Goal: Information Seeking & Learning: Learn about a topic

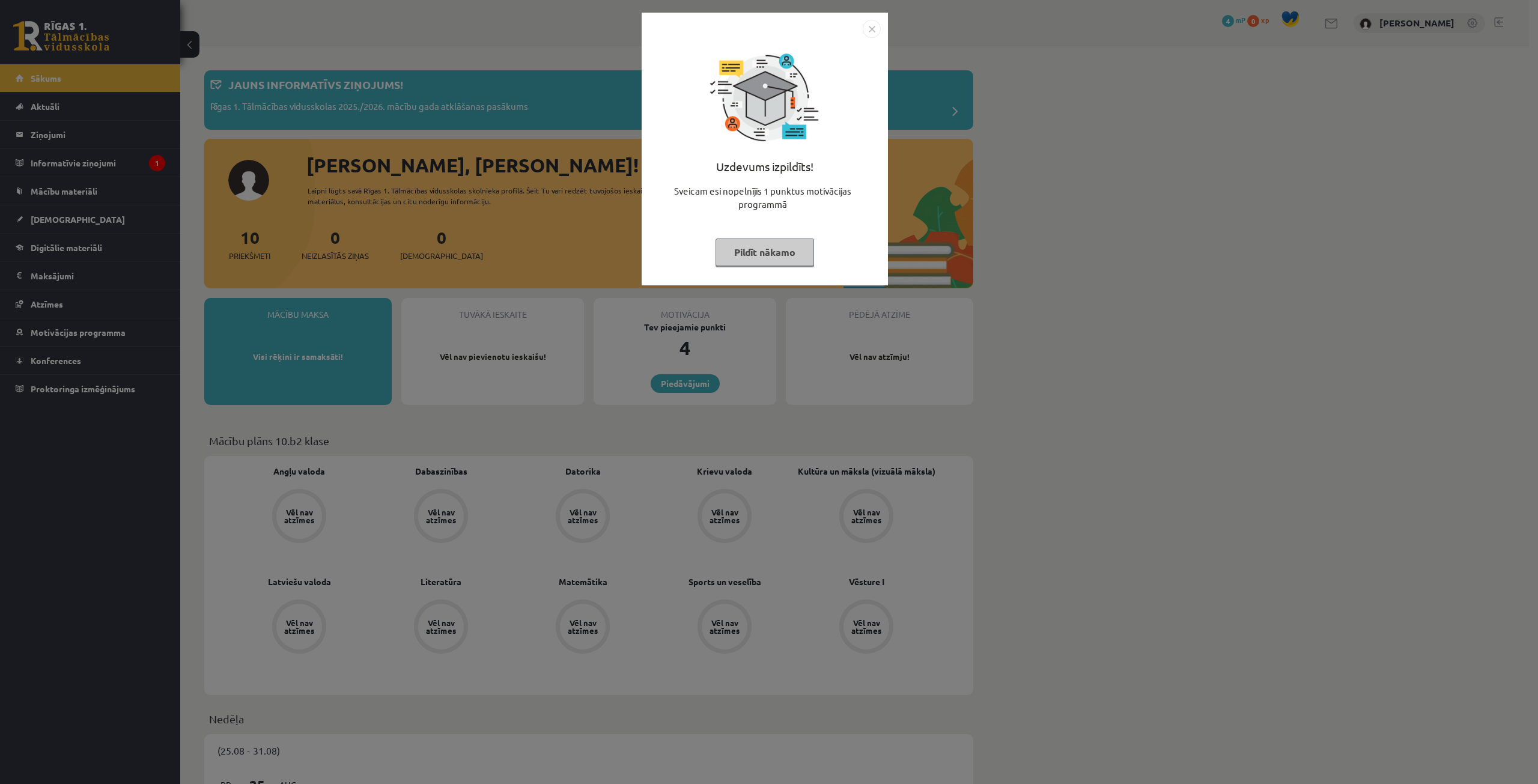
drag, startPoint x: 878, startPoint y: 28, endPoint x: 873, endPoint y: 57, distance: 29.4
click at [878, 28] on img "Close" at bounding box center [871, 28] width 18 height 18
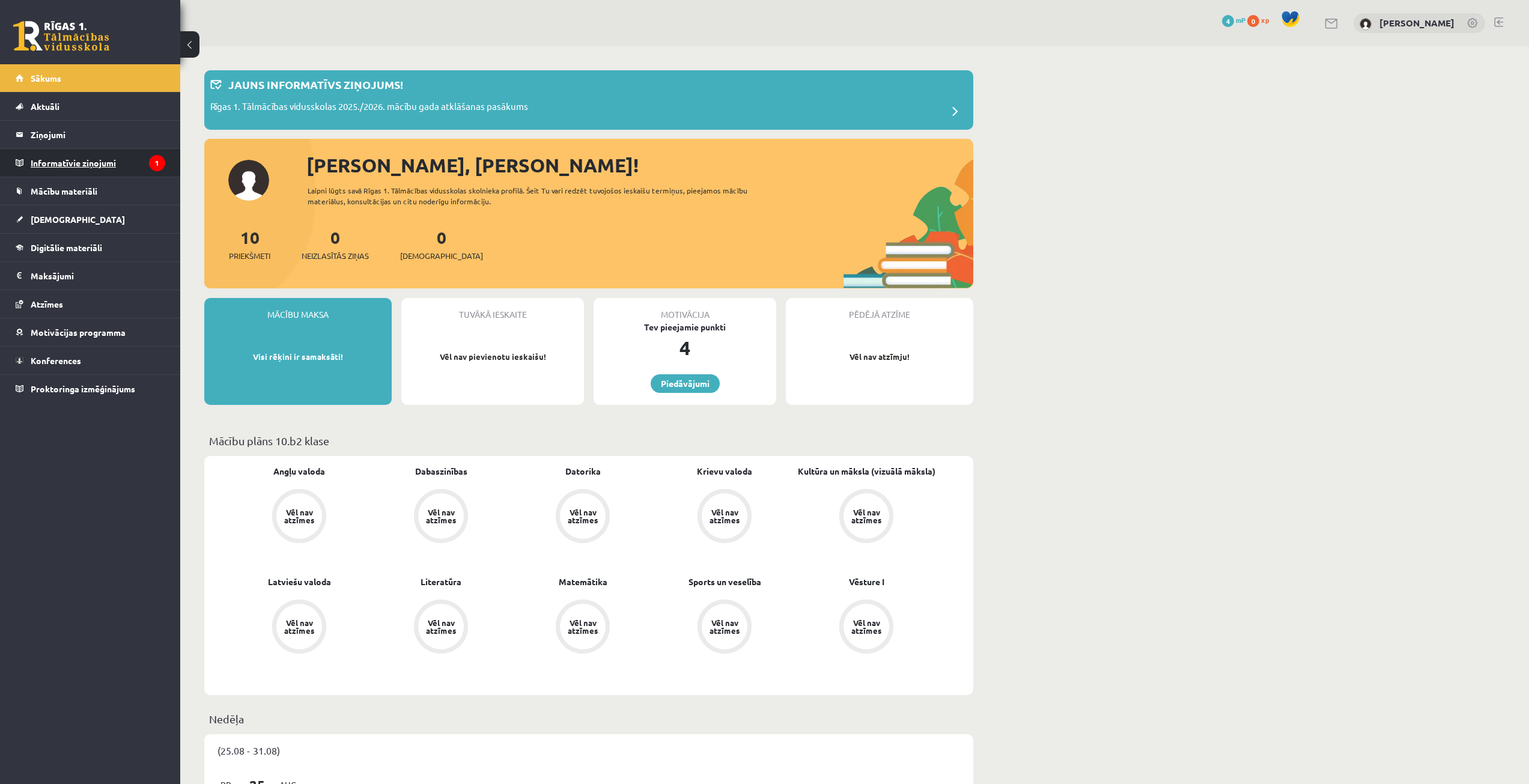
click at [82, 161] on legend "Informatīvie ziņojumi 1" at bounding box center [97, 162] width 135 height 27
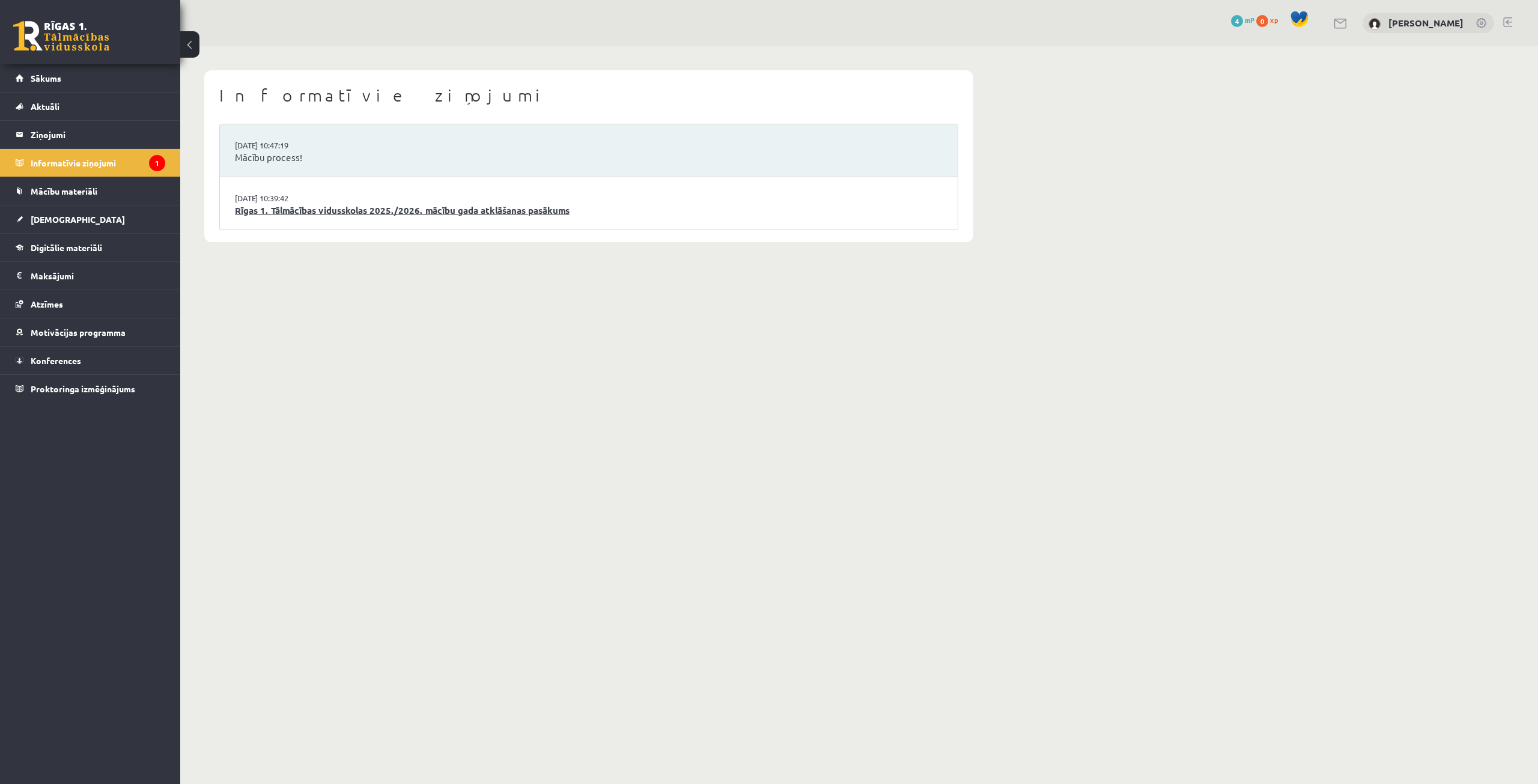
click at [303, 214] on link "Rīgas 1. Tālmācības vidusskolas 2025./2026. mācību gada atklāšanas pasākums" at bounding box center [589, 210] width 708 height 14
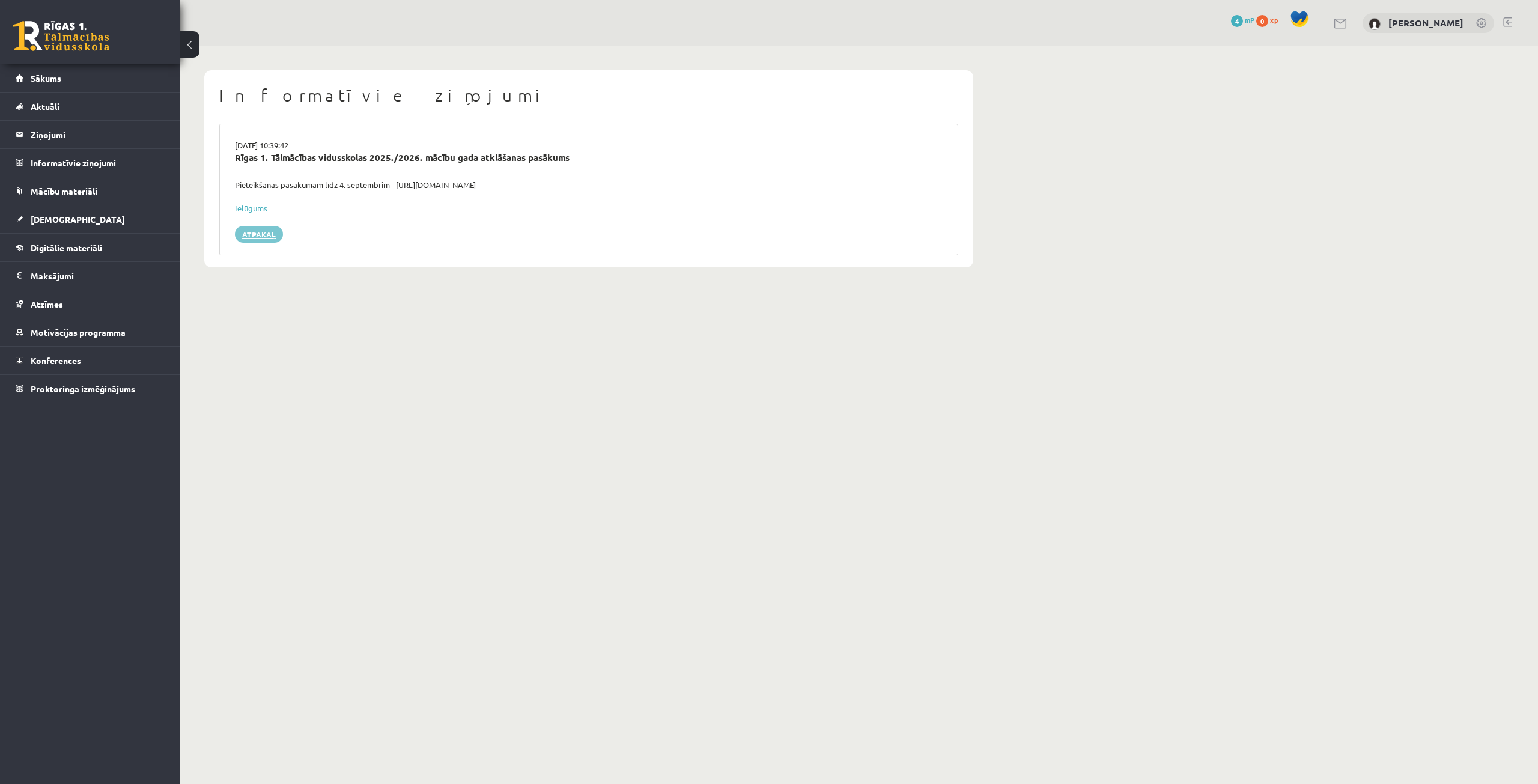
click at [243, 234] on link "Atpakaļ" at bounding box center [259, 234] width 48 height 17
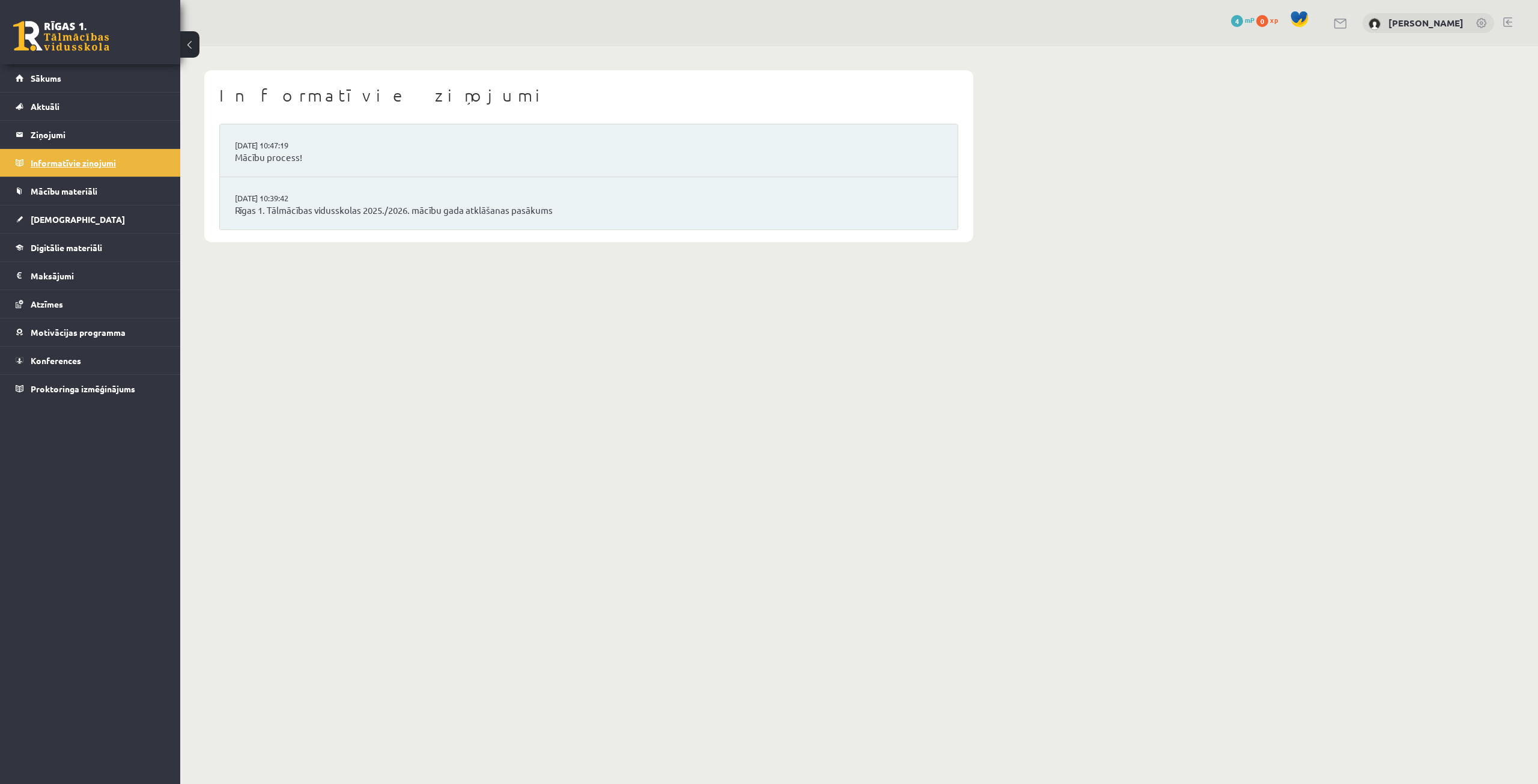
click at [137, 171] on legend "Informatīvie ziņojumi 0" at bounding box center [97, 162] width 135 height 27
click at [338, 158] on link "Mācību process!" at bounding box center [589, 158] width 708 height 14
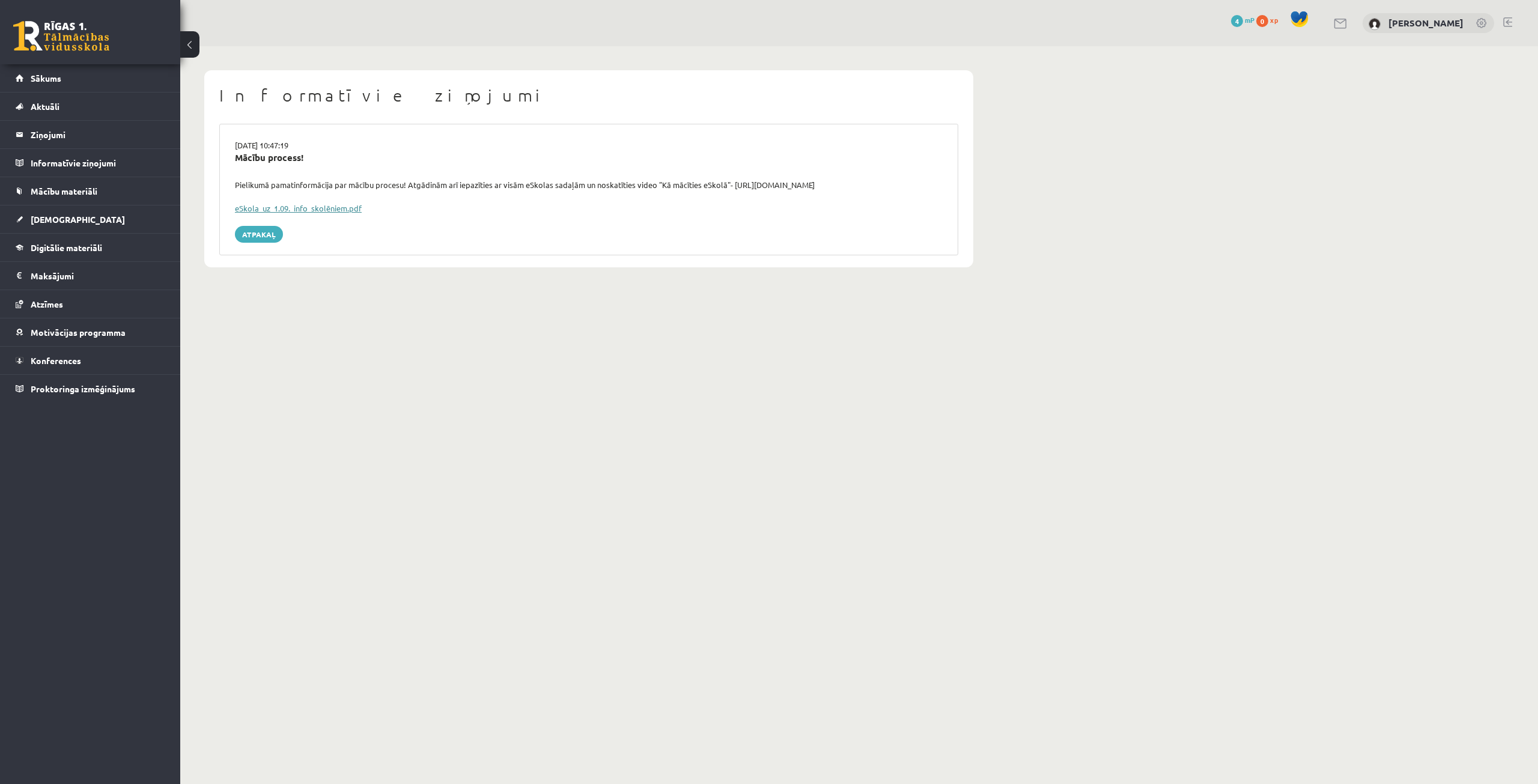
click at [330, 208] on link "eSkola_uz_1.09._info_skolēniem.pdf" at bounding box center [298, 208] width 126 height 10
click at [75, 40] on link at bounding box center [61, 36] width 96 height 30
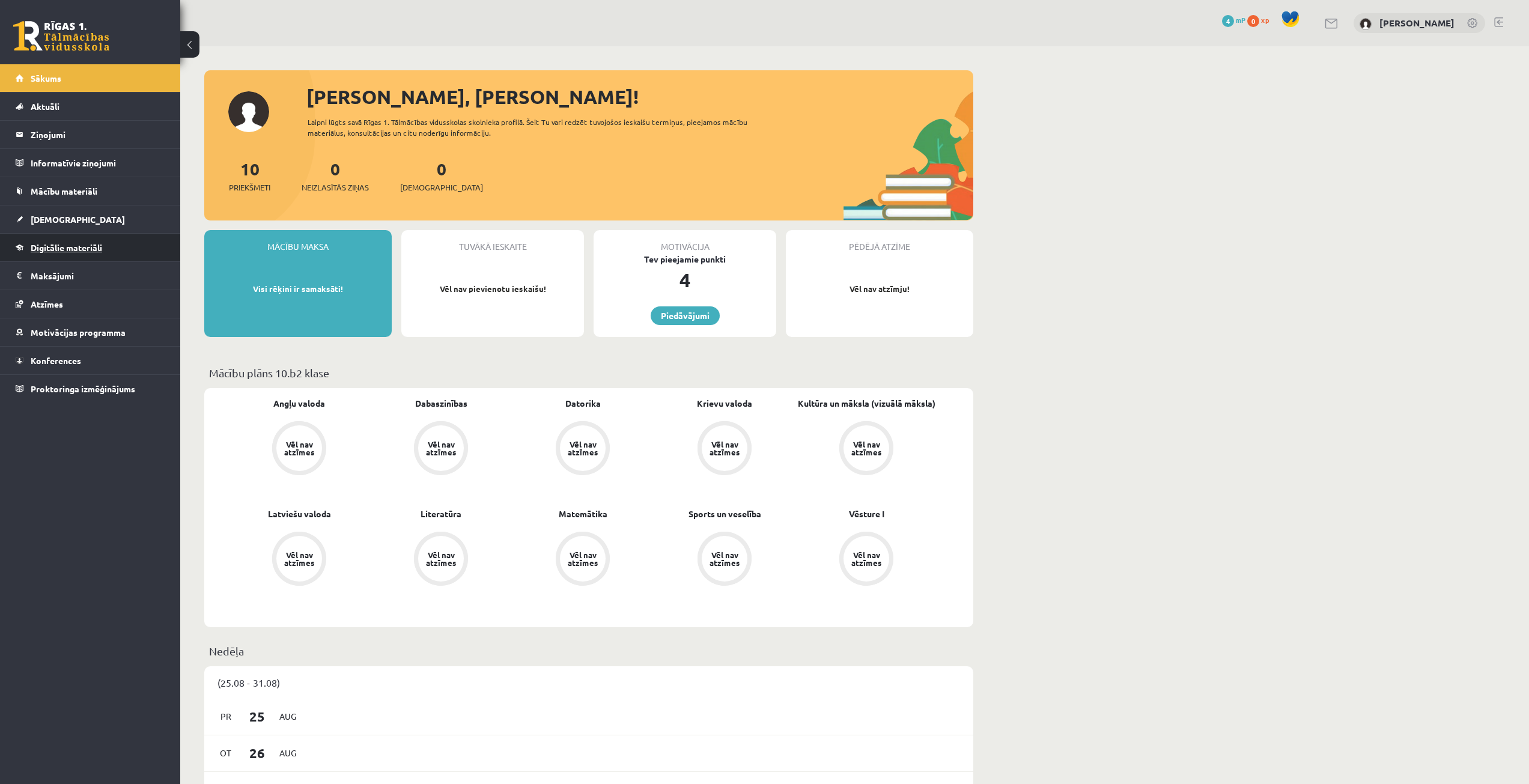
click at [97, 247] on span "Digitālie materiāli" at bounding box center [66, 247] width 72 height 10
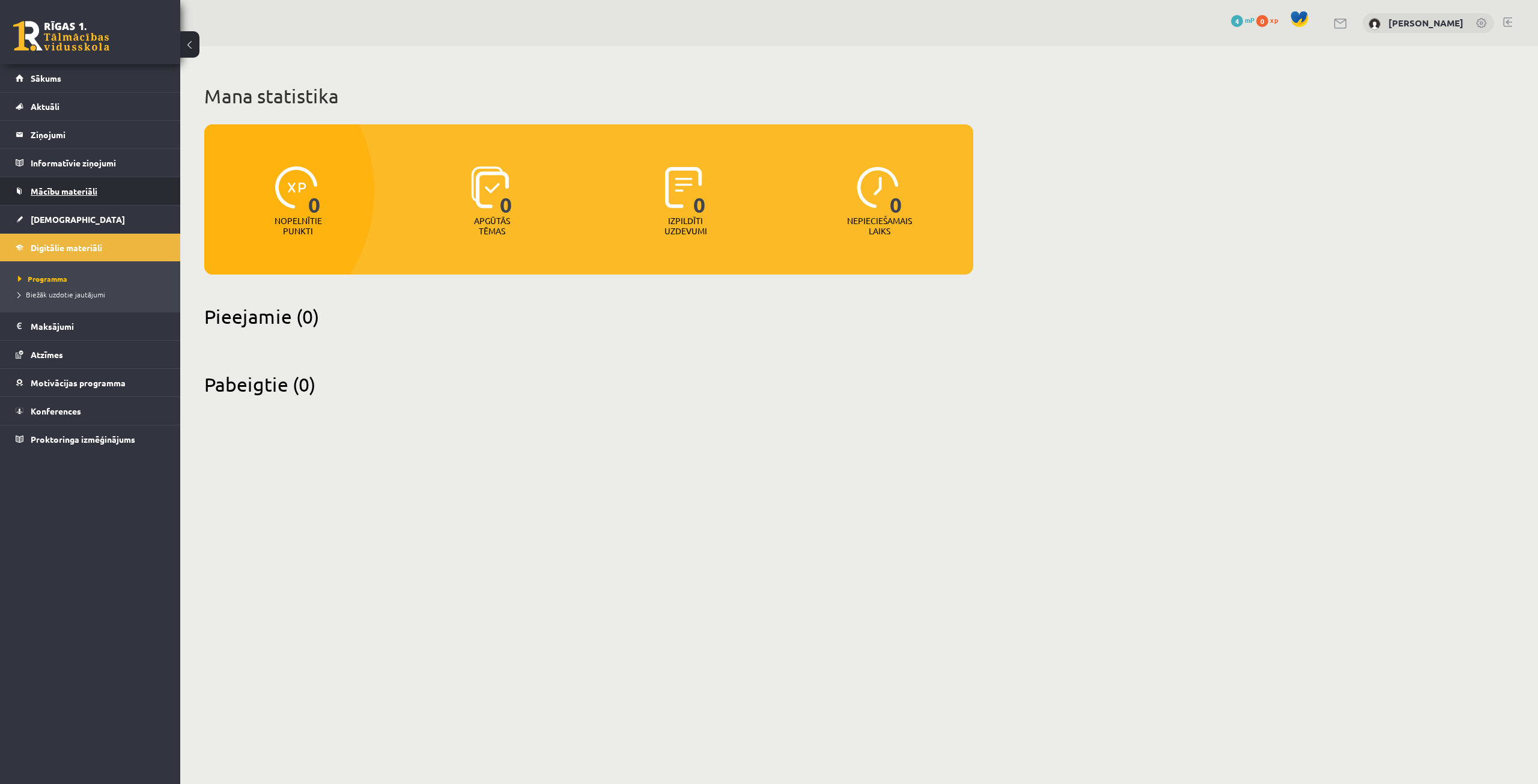
click at [86, 192] on span "Mācību materiāli" at bounding box center [63, 191] width 67 height 10
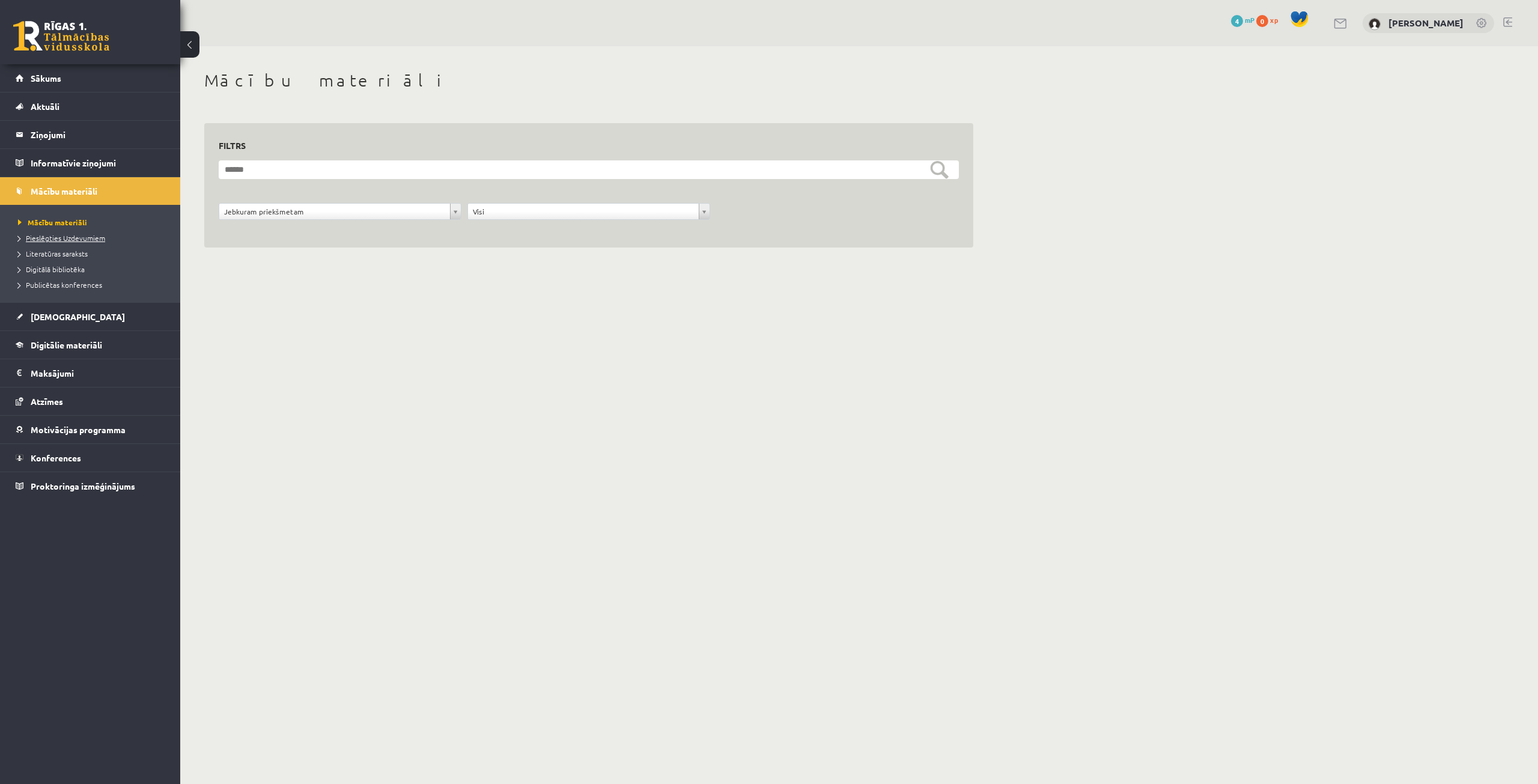
click at [80, 242] on link "Pieslēgties Uzdevumiem" at bounding box center [92, 237] width 150 height 10
click at [72, 80] on link "Sākums" at bounding box center [91, 77] width 150 height 27
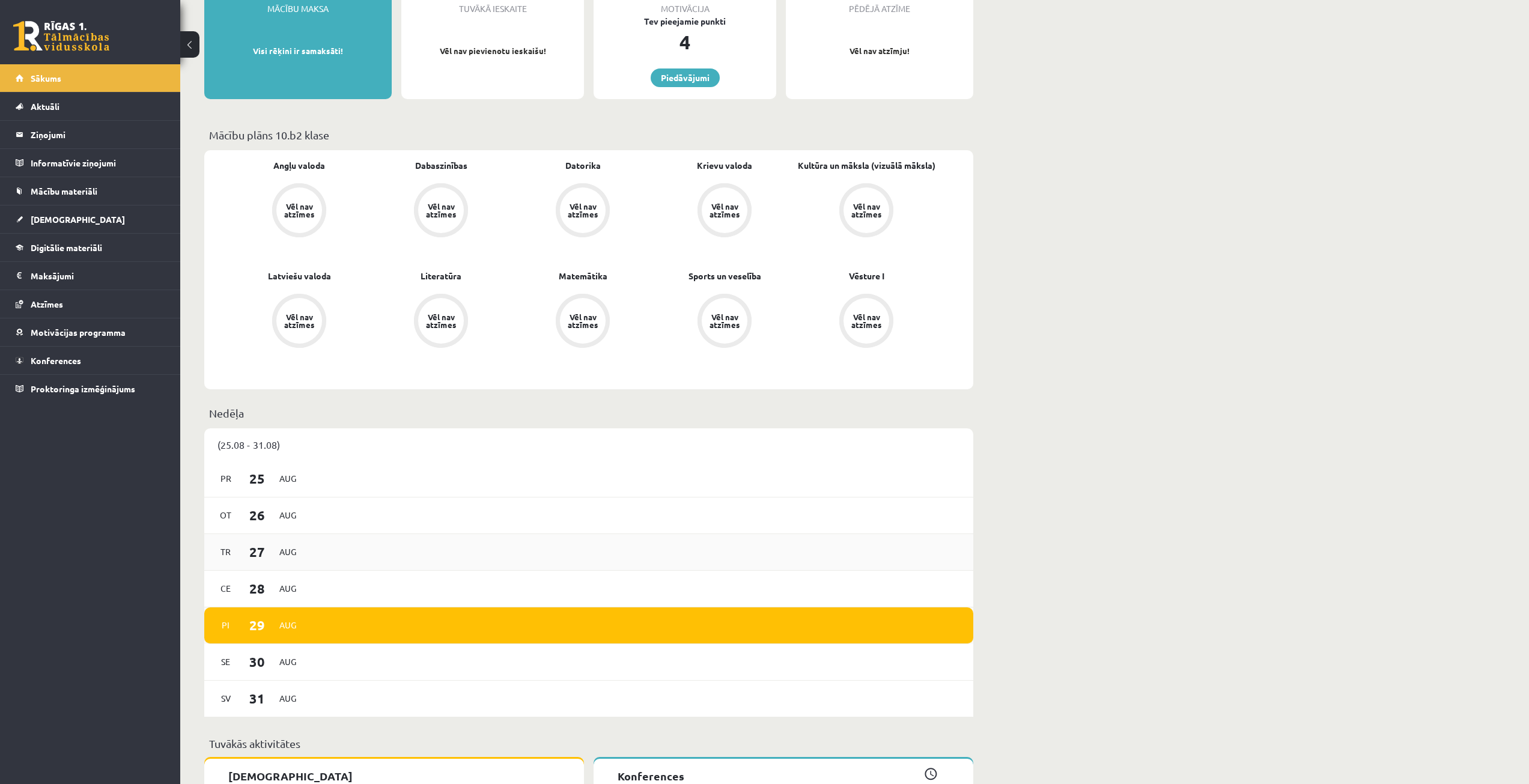
scroll to position [241, 0]
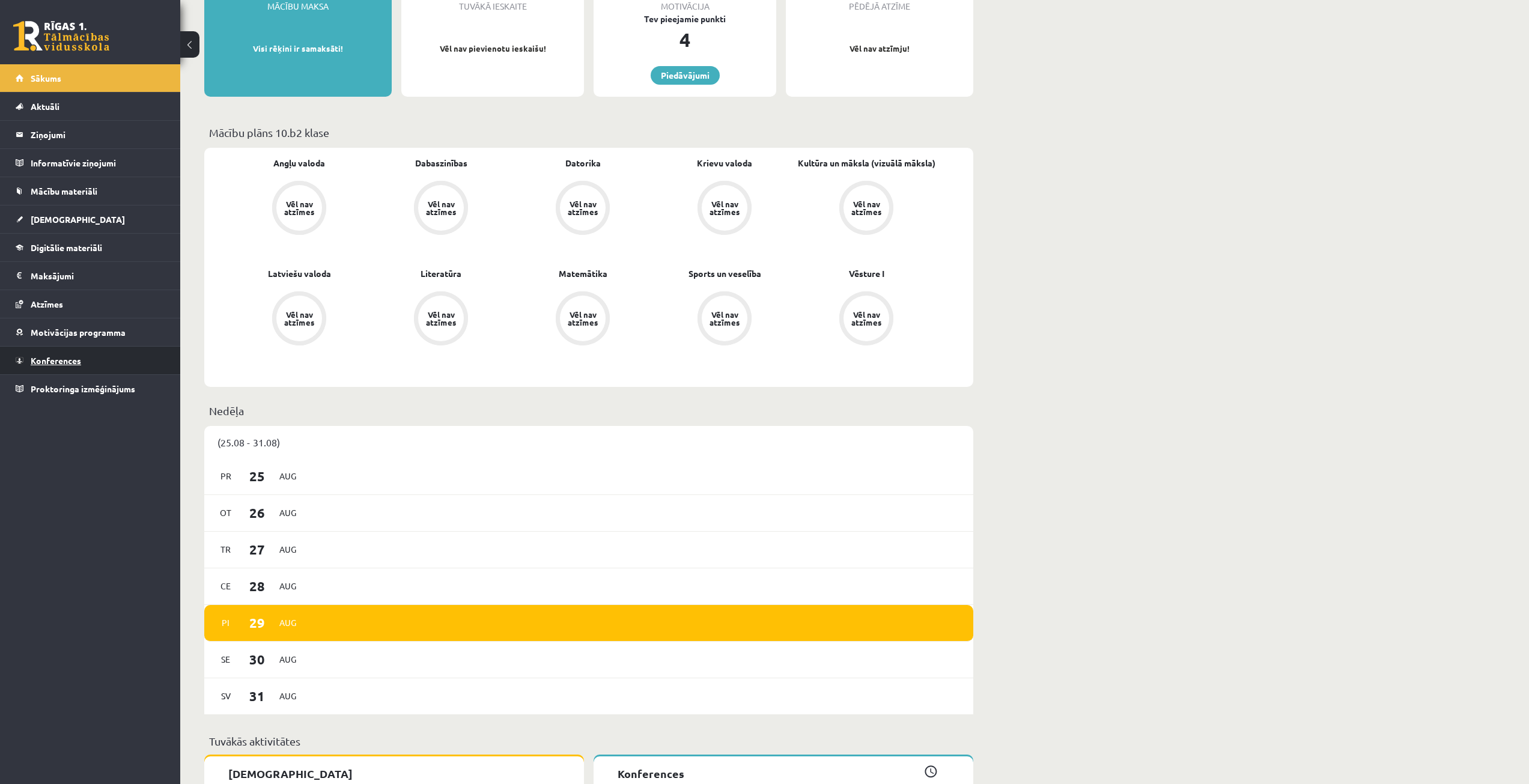
click at [63, 354] on link "Konferences" at bounding box center [91, 359] width 150 height 27
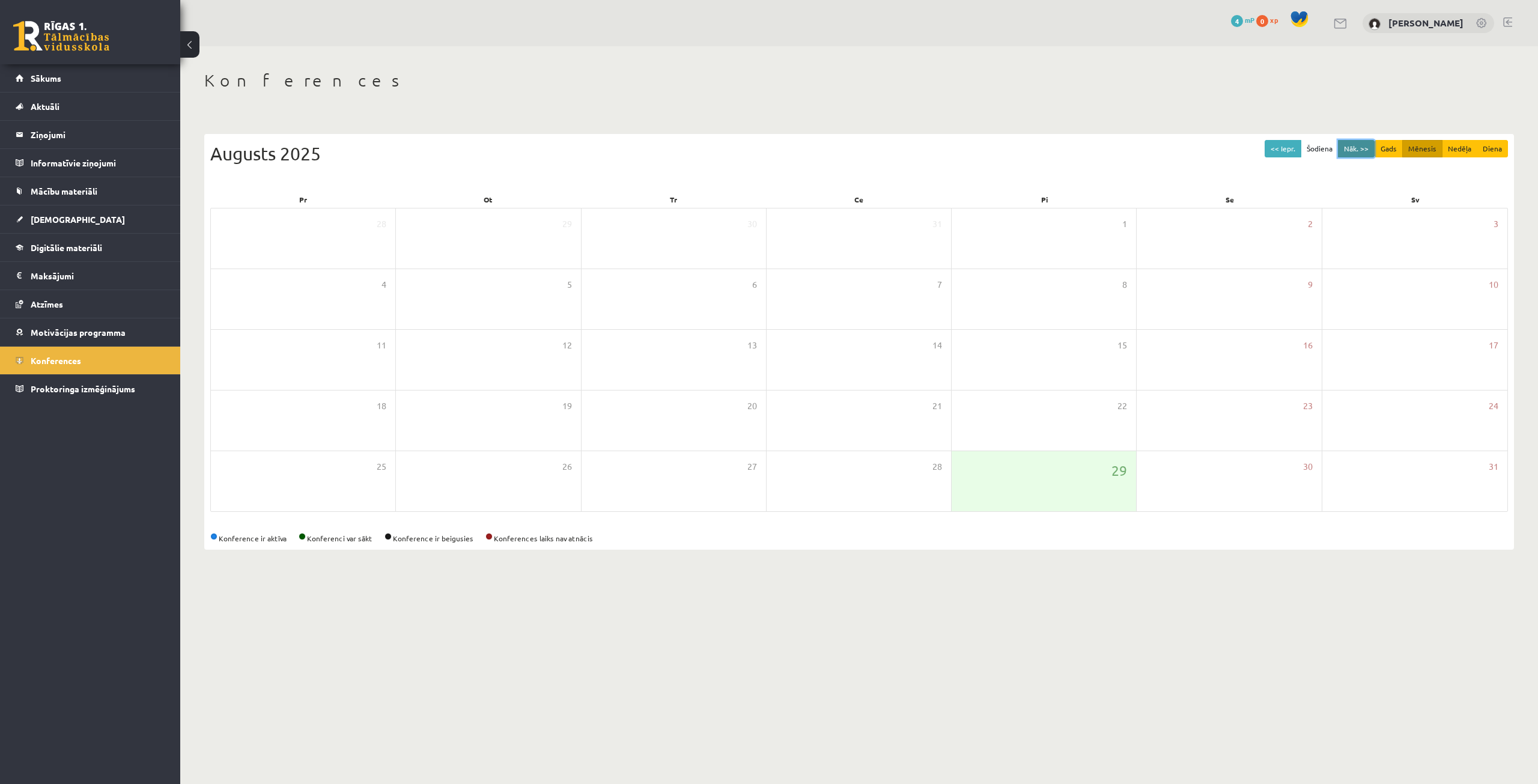
click at [1355, 151] on button "Nāk. >>" at bounding box center [1356, 148] width 37 height 17
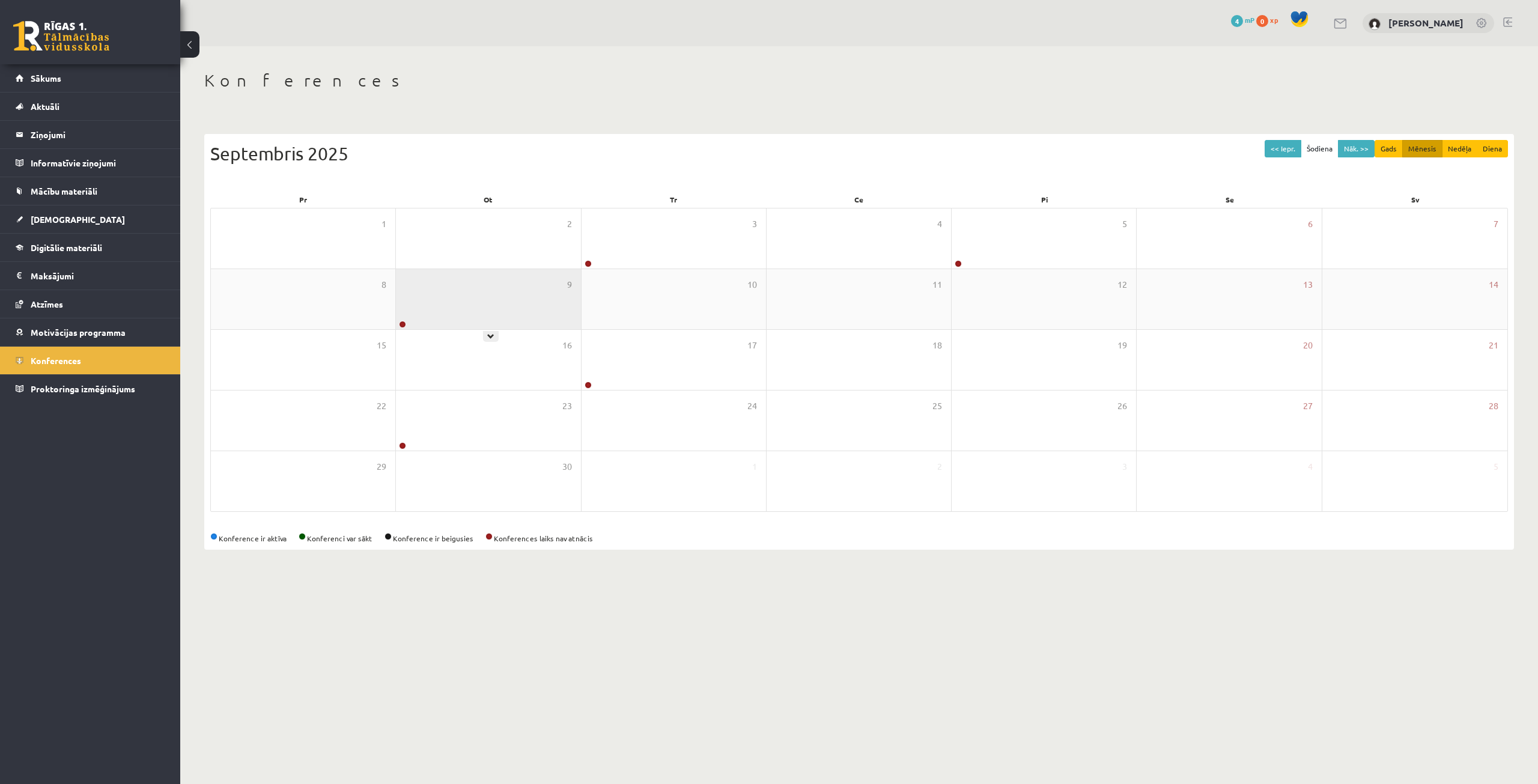
click at [410, 325] on div "9" at bounding box center [488, 299] width 184 height 60
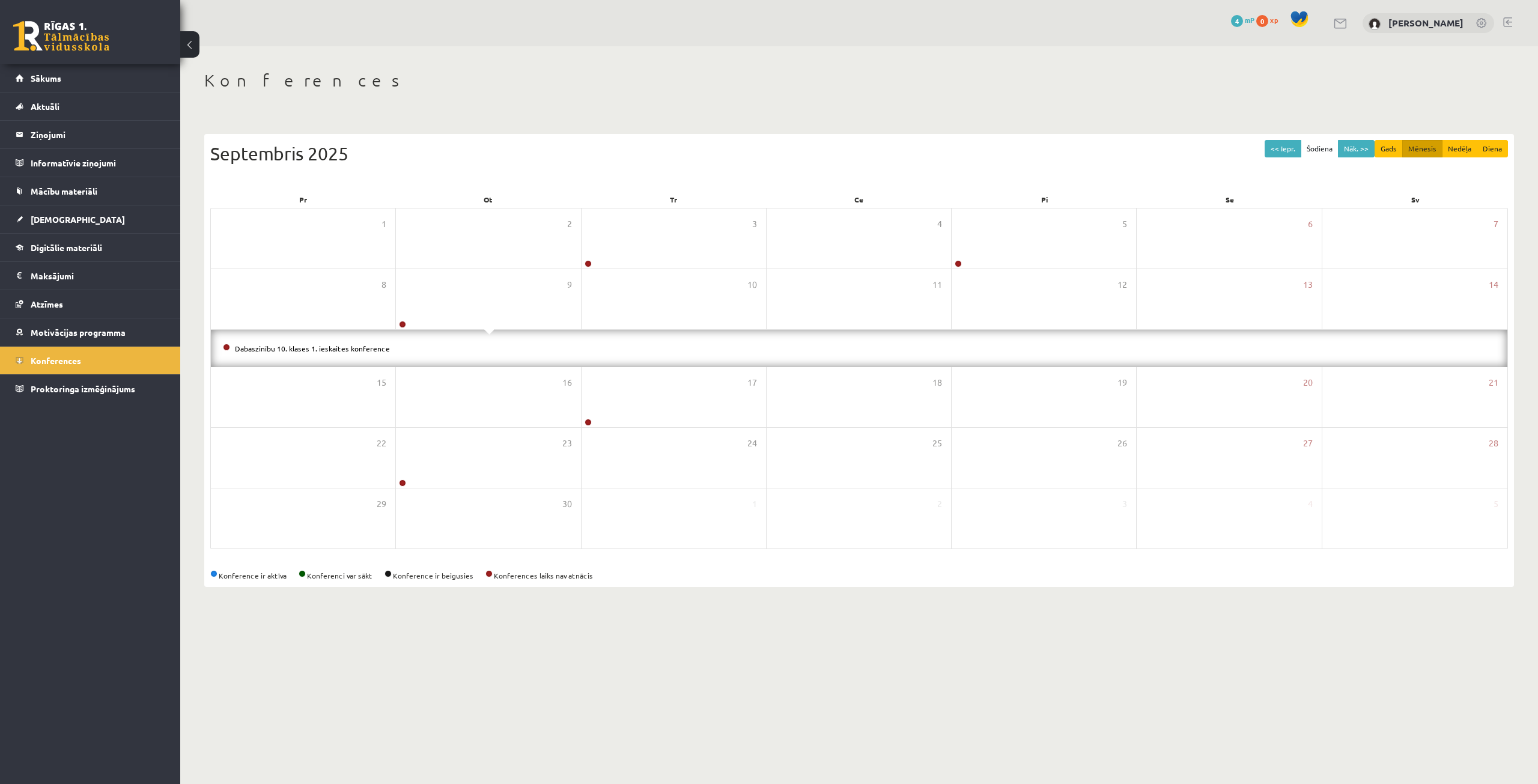
click at [357, 622] on body "0 Dāvanas 4 mP 0 xp Alexandra Pavlova Sākums Aktuāli Kā mācīties eSKOLĀ Kontakt…" at bounding box center [769, 392] width 1538 height 784
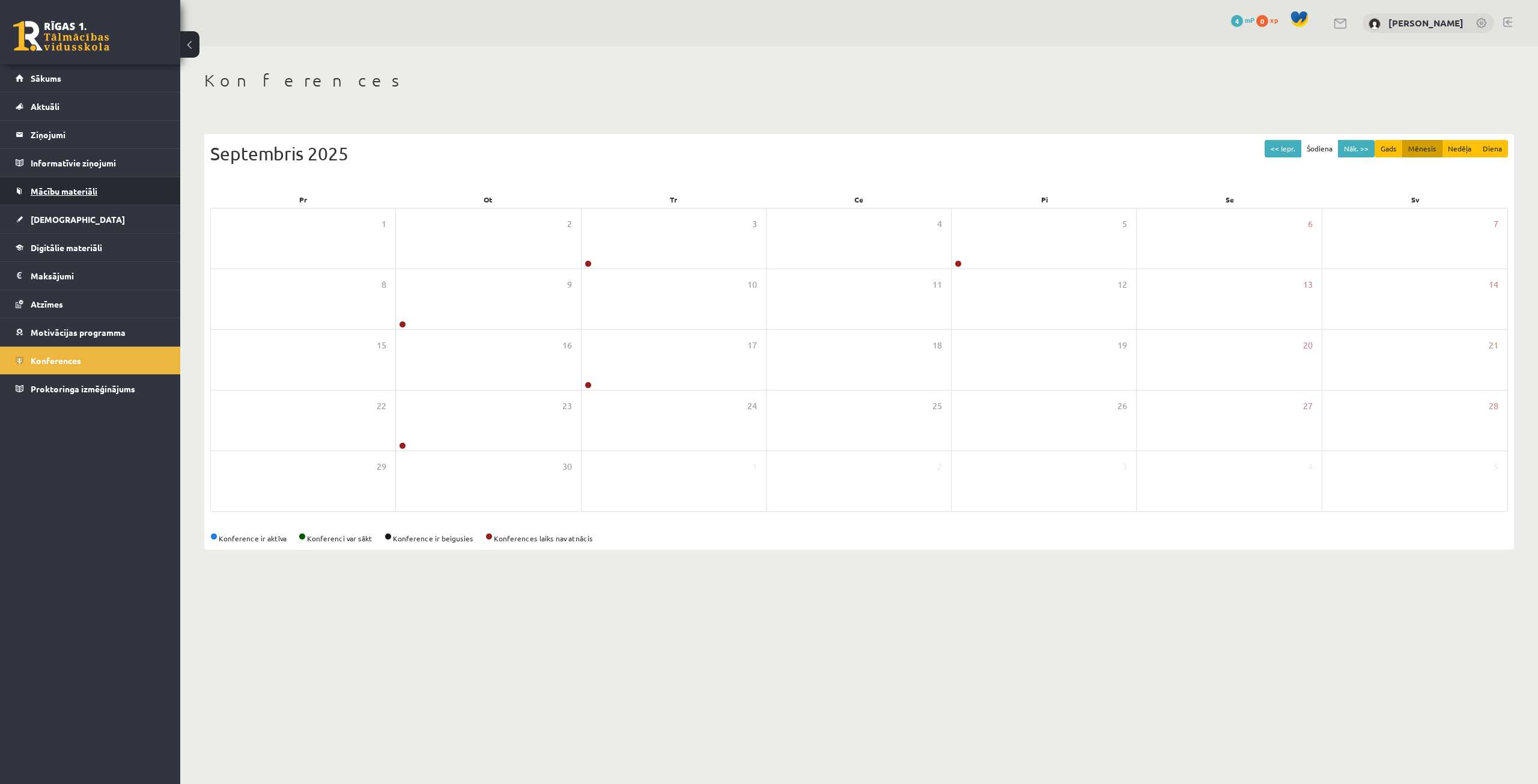
click at [57, 191] on span "Mācību materiāli" at bounding box center [63, 191] width 67 height 10
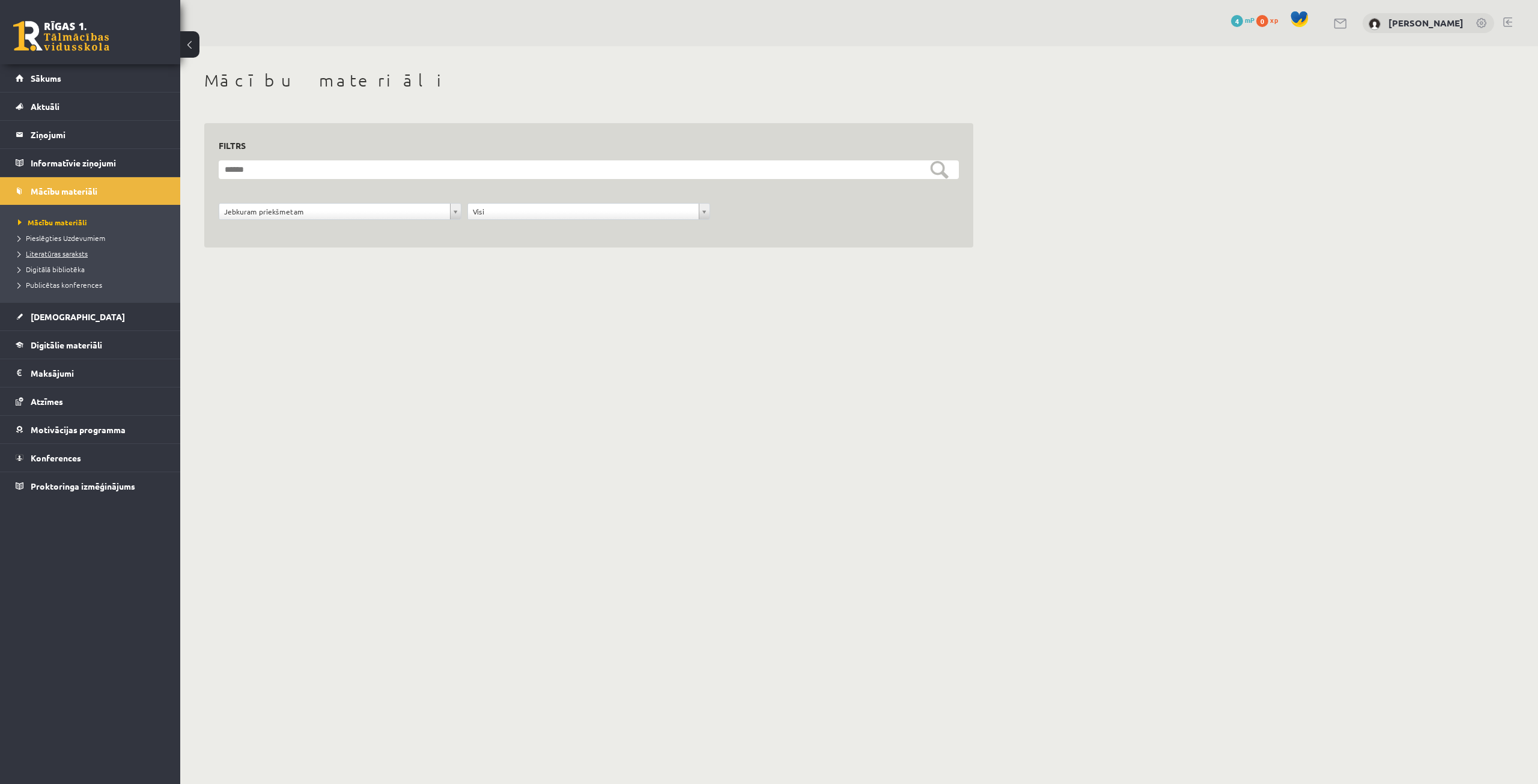
click at [87, 256] on span "Literatūras saraksts" at bounding box center [53, 254] width 70 height 9
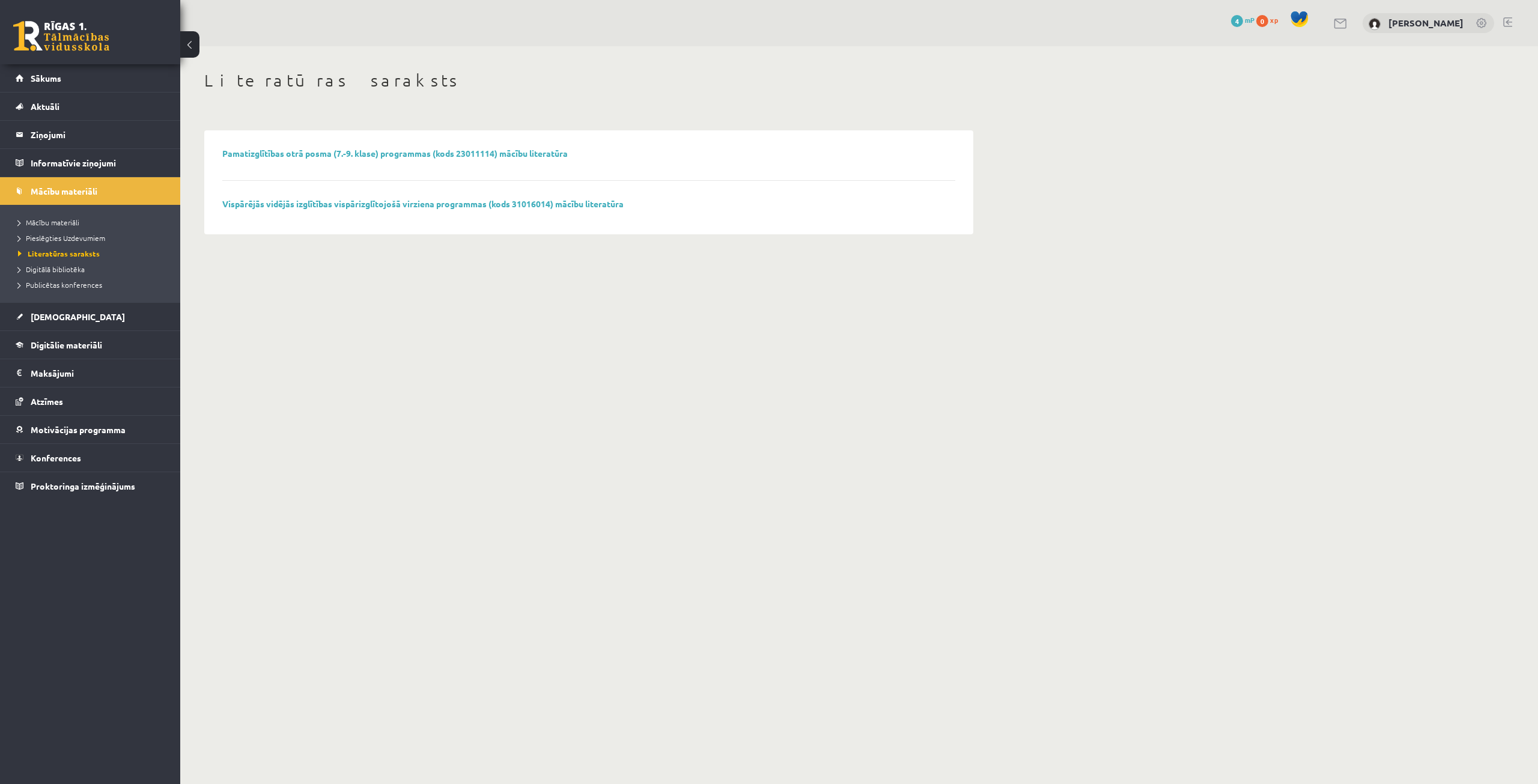
click at [1294, 14] on span at bounding box center [1298, 19] width 18 height 18
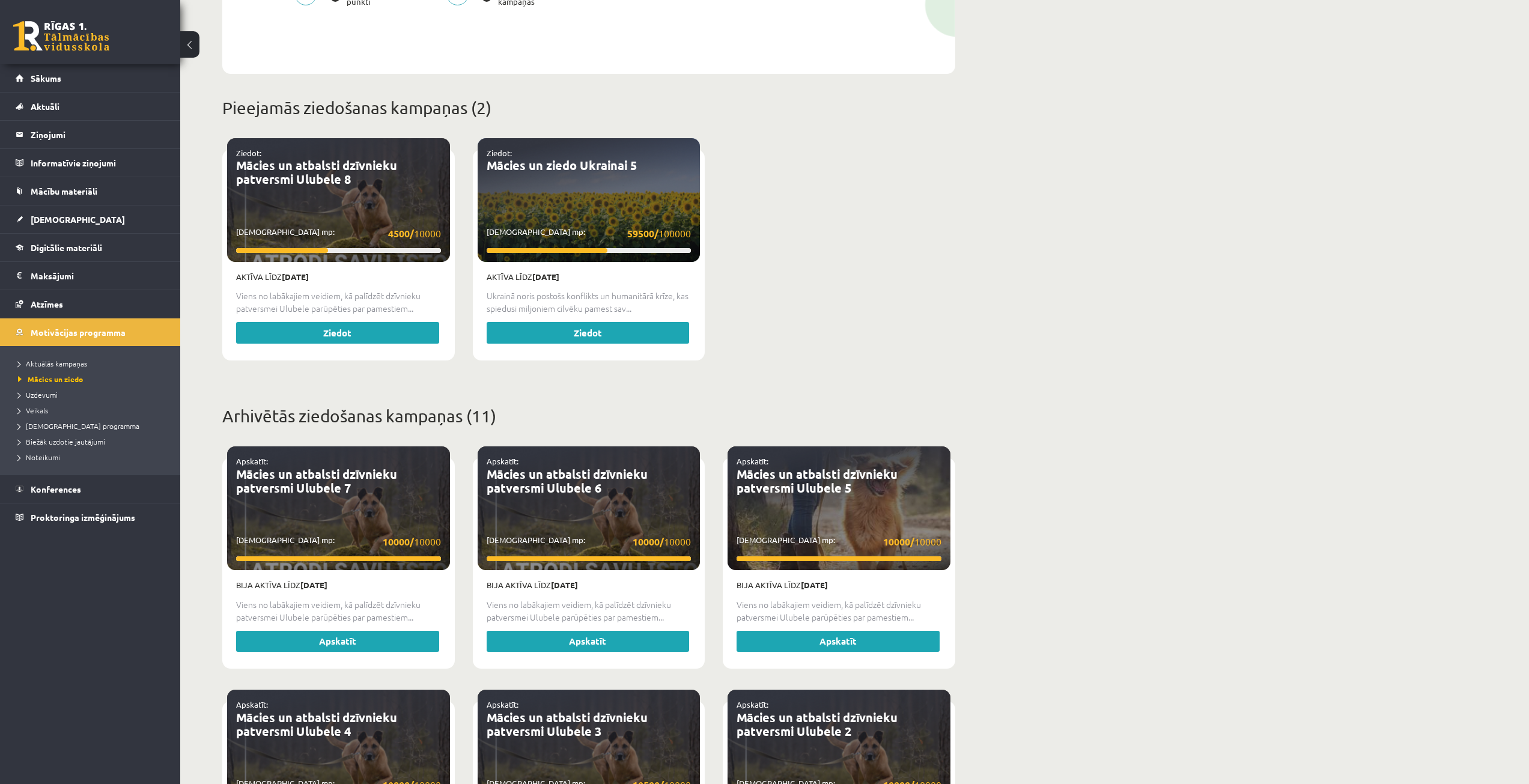
scroll to position [359, 0]
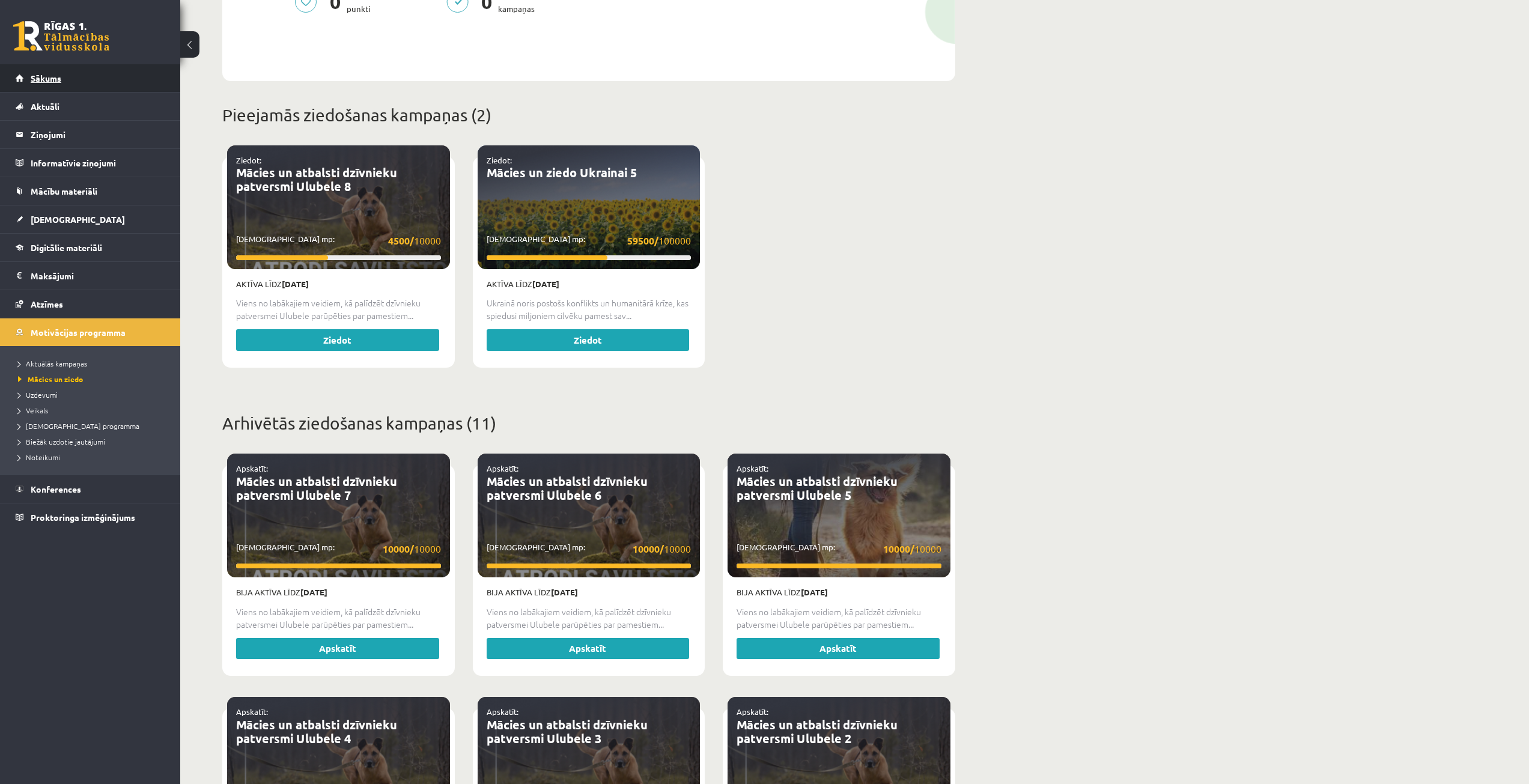
click at [48, 77] on span "Sākums" at bounding box center [45, 77] width 30 height 10
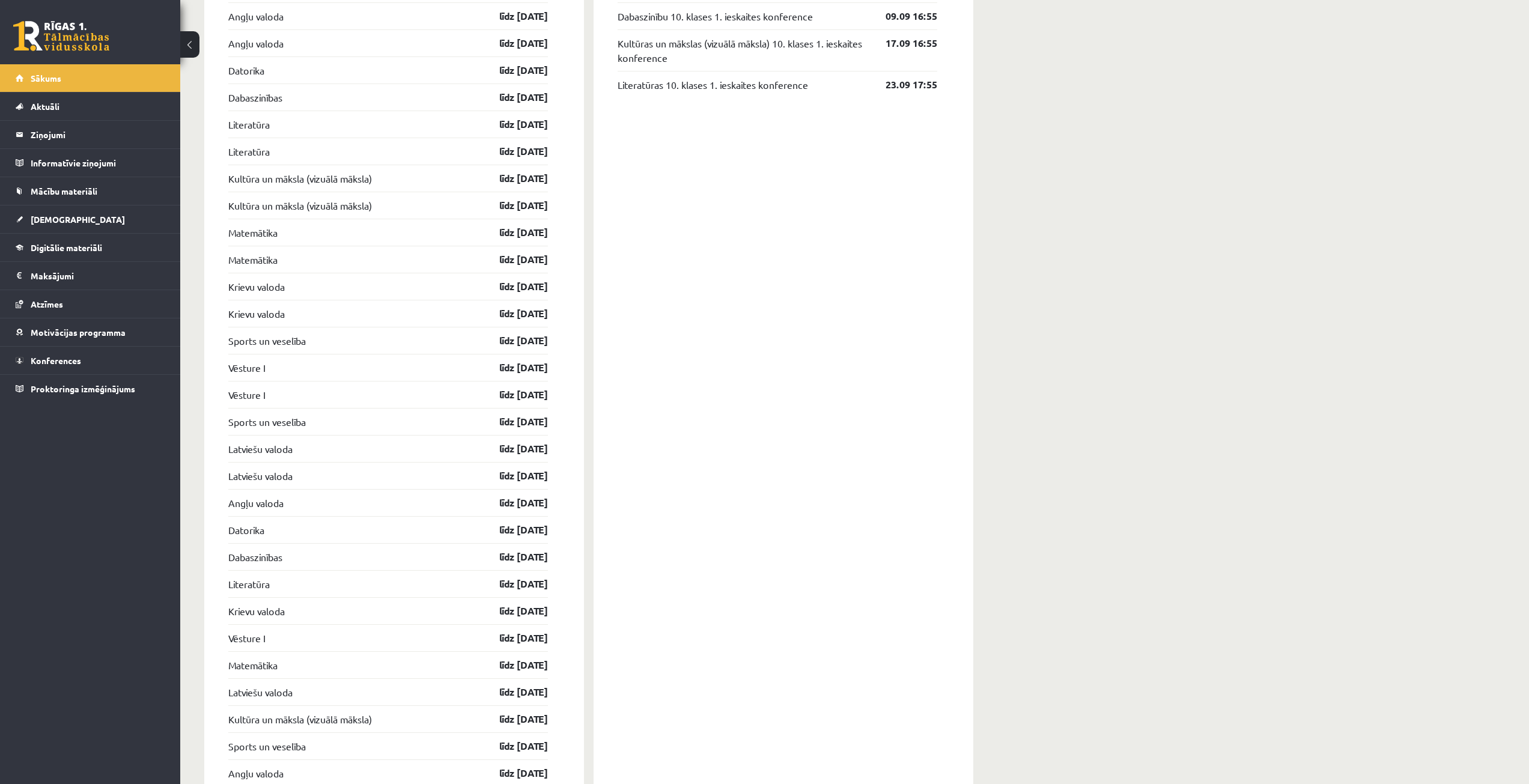
scroll to position [1081, 0]
click at [56, 80] on span "Sākums" at bounding box center [45, 77] width 30 height 10
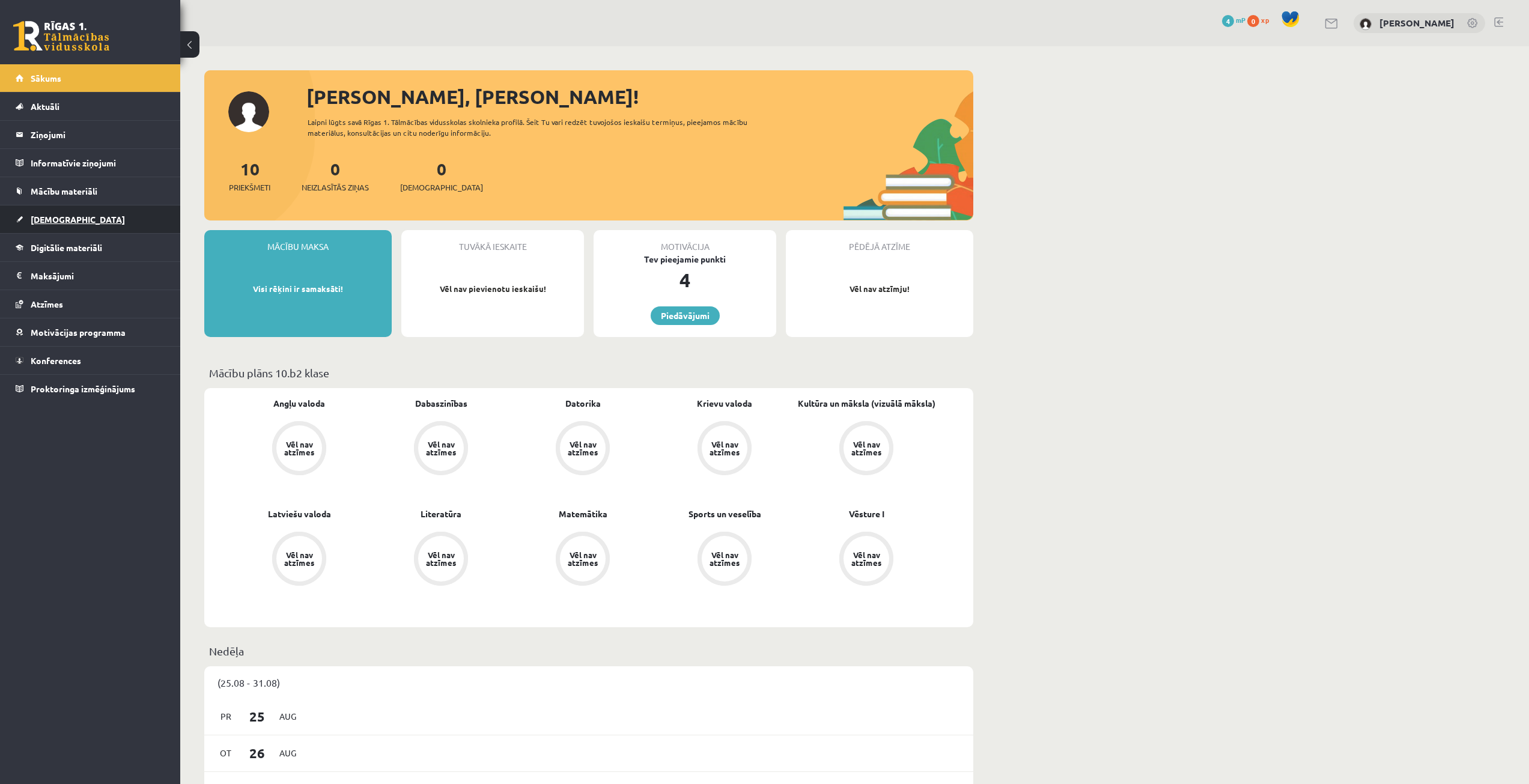
click at [62, 217] on span "[DEMOGRAPHIC_DATA]" at bounding box center [77, 219] width 94 height 10
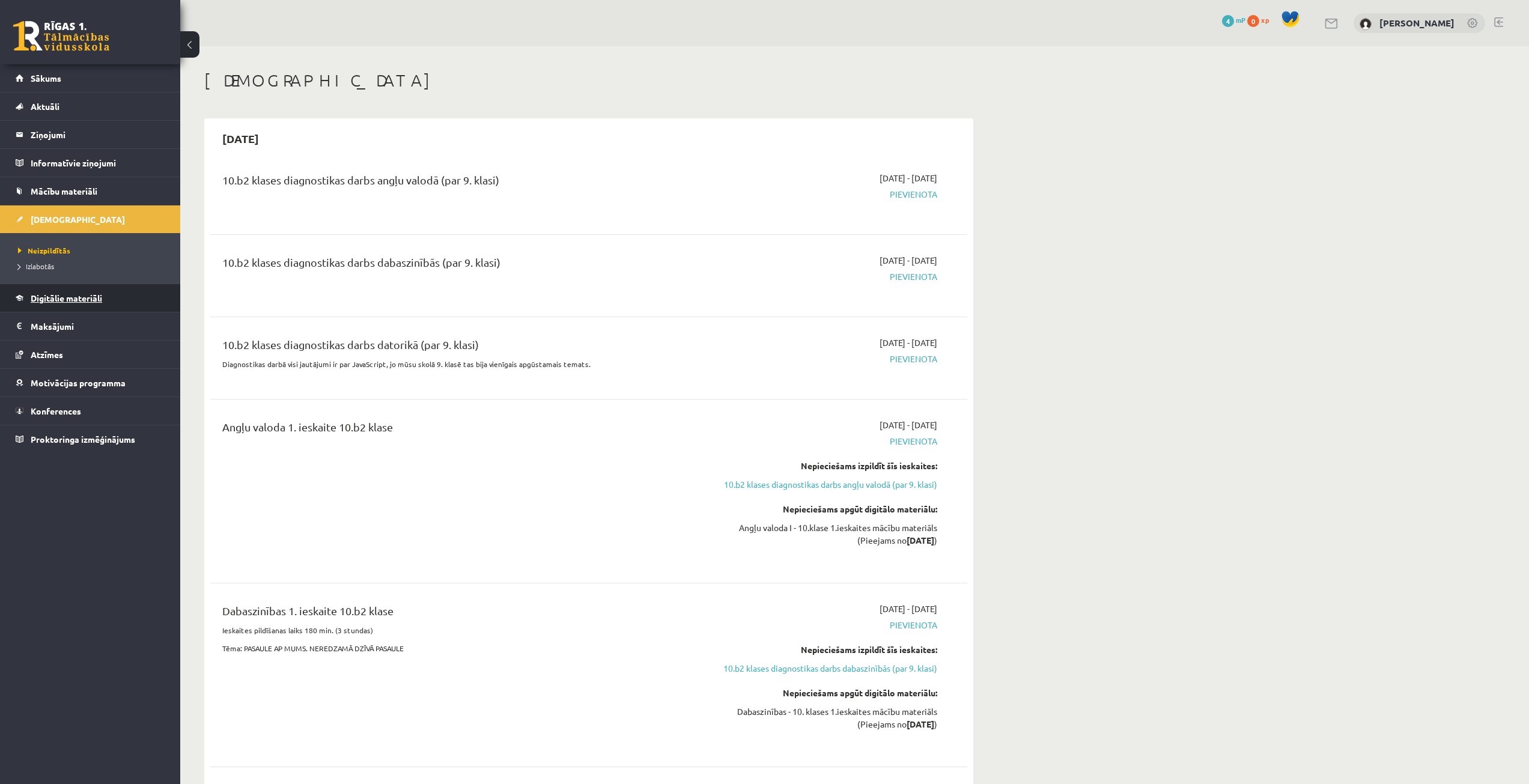
click at [70, 296] on span "Digitālie materiāli" at bounding box center [66, 297] width 72 height 10
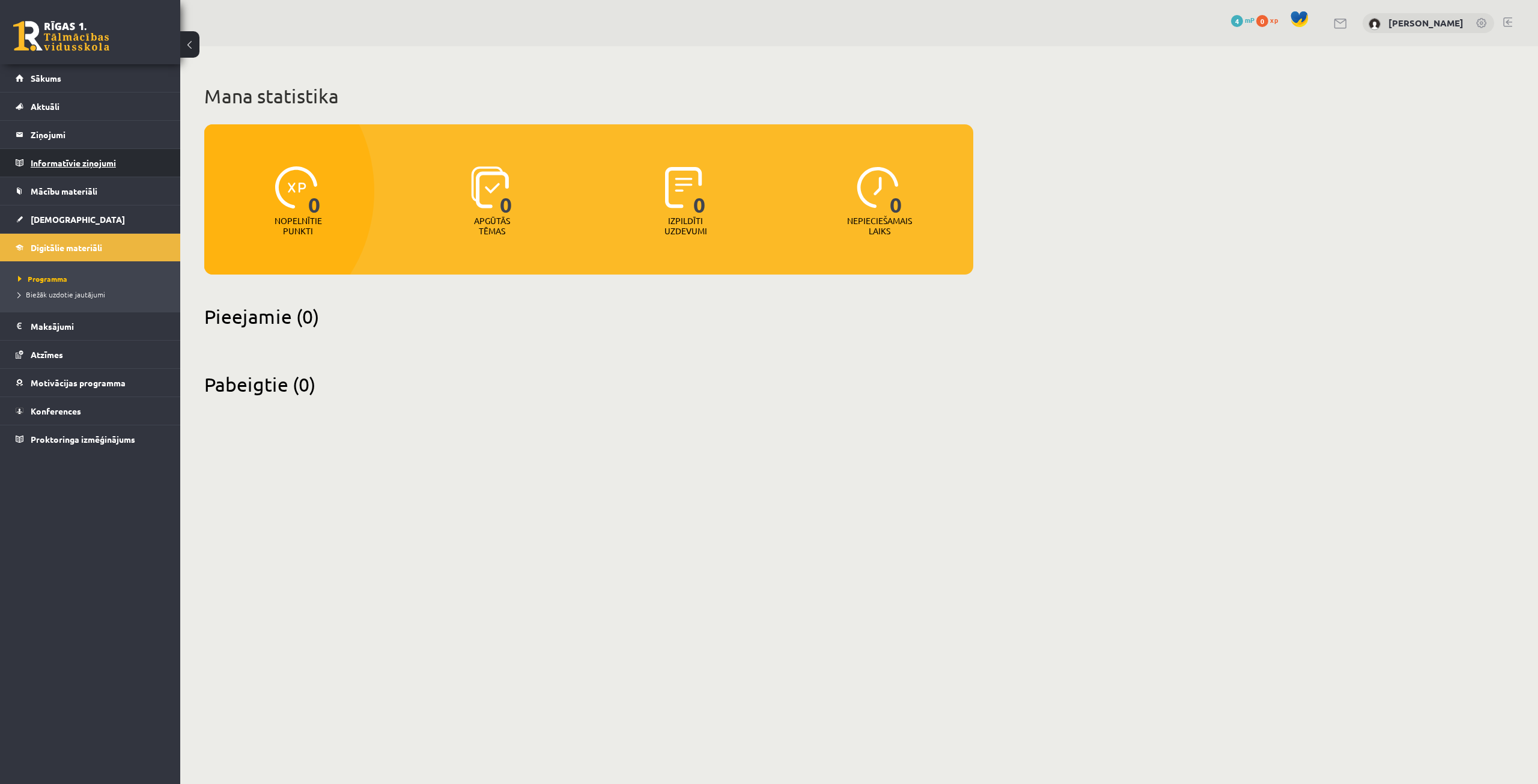
click at [118, 170] on legend "Informatīvie ziņojumi 0" at bounding box center [97, 162] width 135 height 27
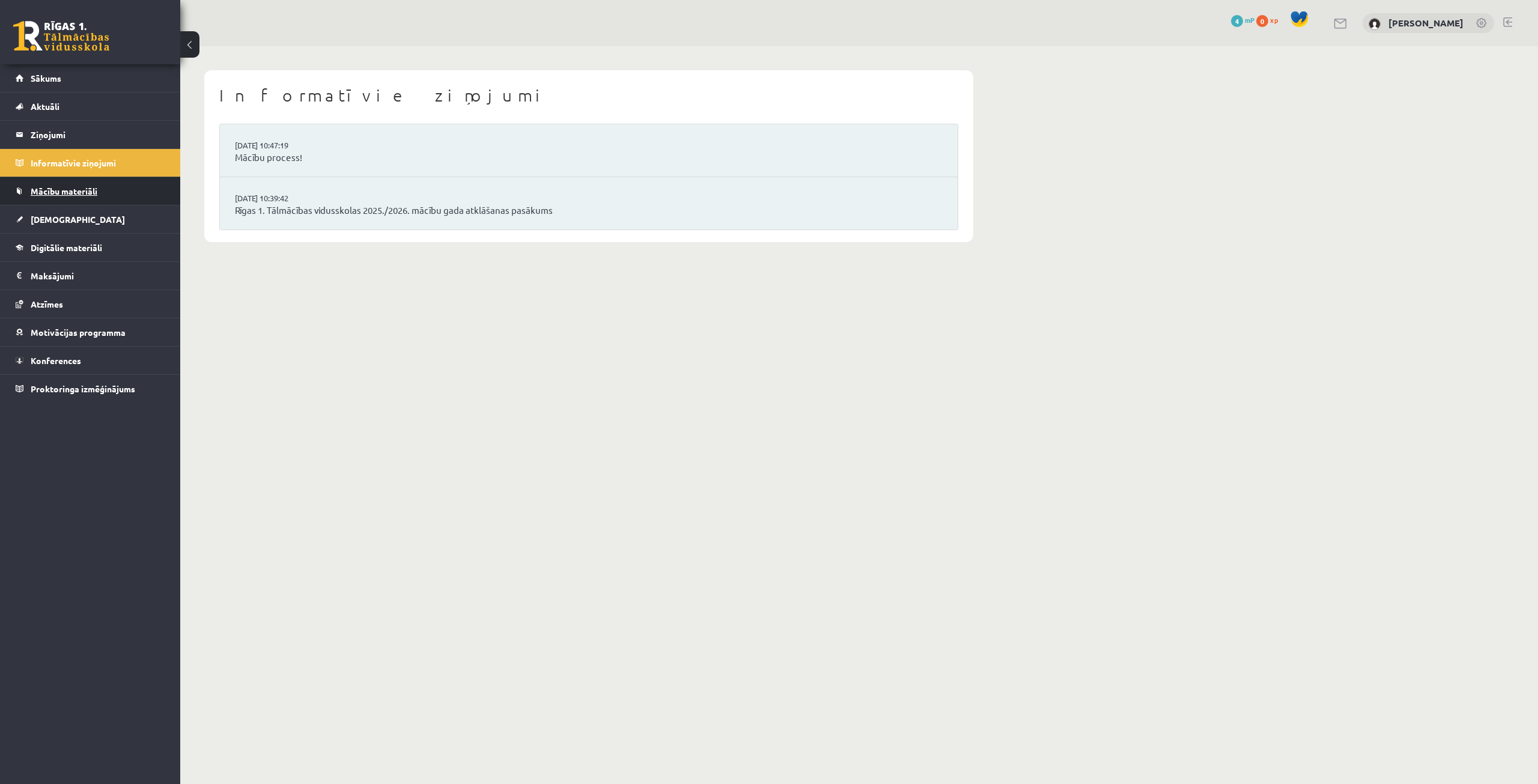
click at [95, 194] on span "Mācību materiāli" at bounding box center [63, 191] width 67 height 10
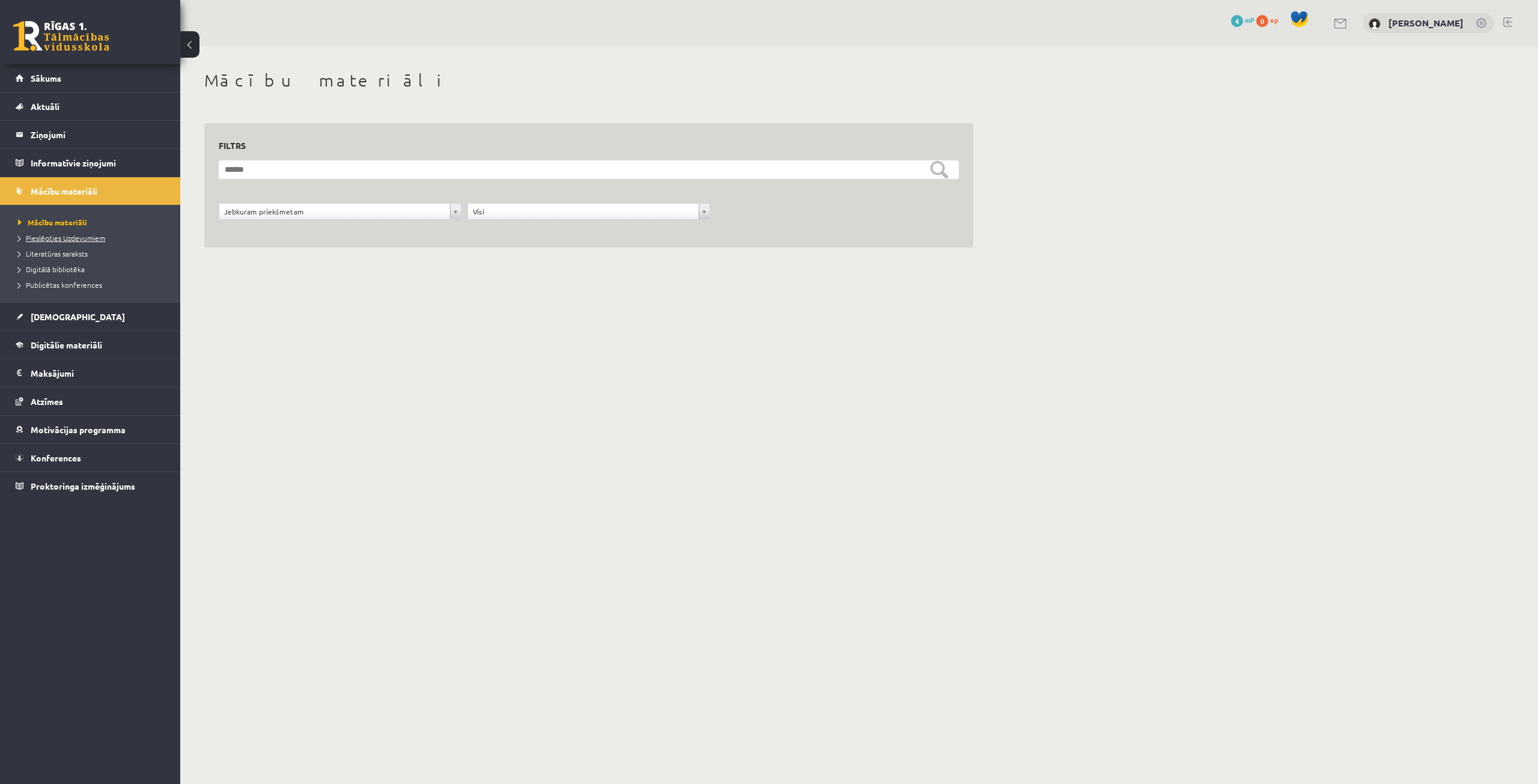
click at [60, 240] on span "Pieslēgties Uzdevumiem" at bounding box center [61, 238] width 87 height 9
click at [55, 105] on span "Aktuāli" at bounding box center [44, 106] width 29 height 10
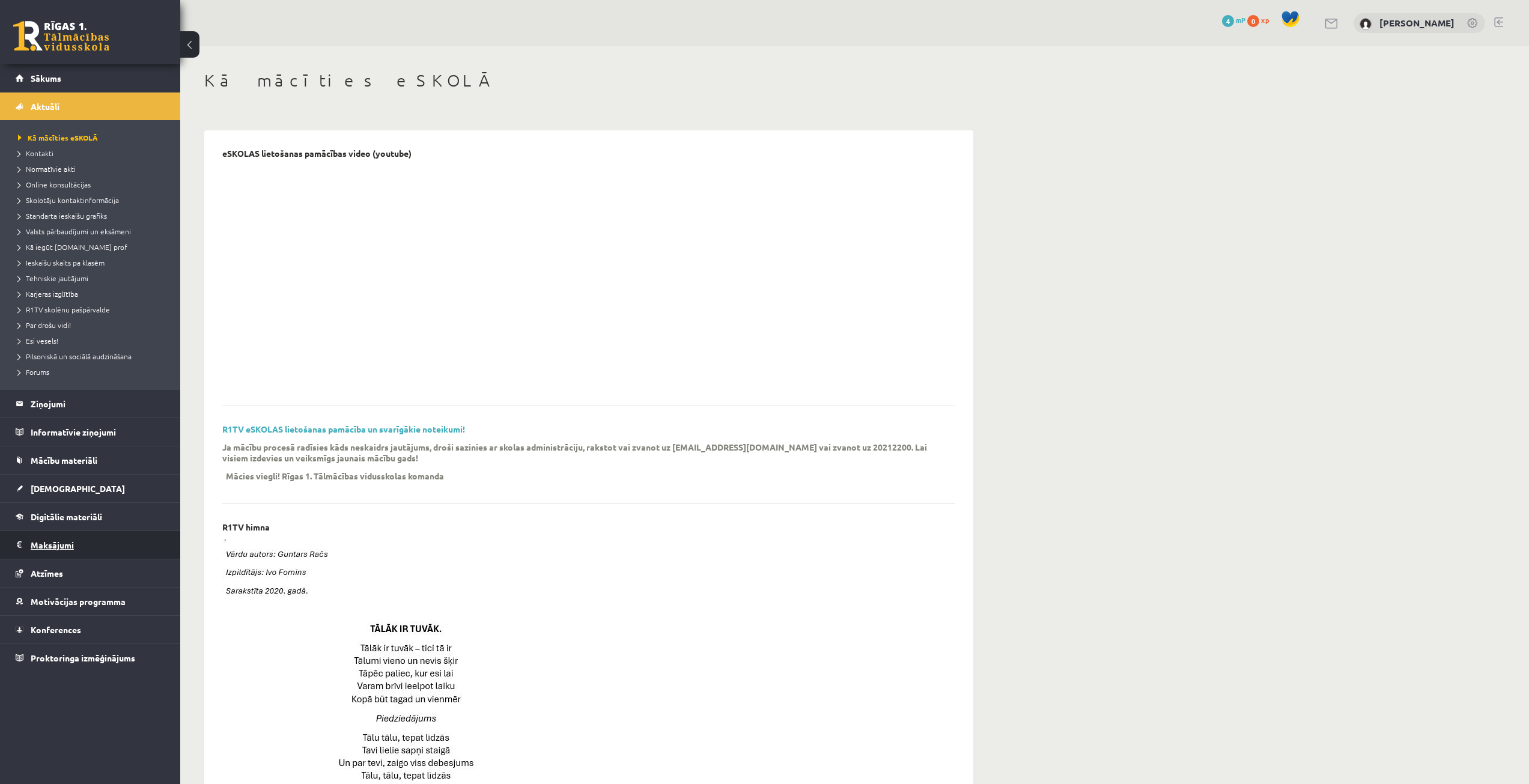
click at [60, 542] on legend "Maksājumi 0" at bounding box center [97, 544] width 135 height 27
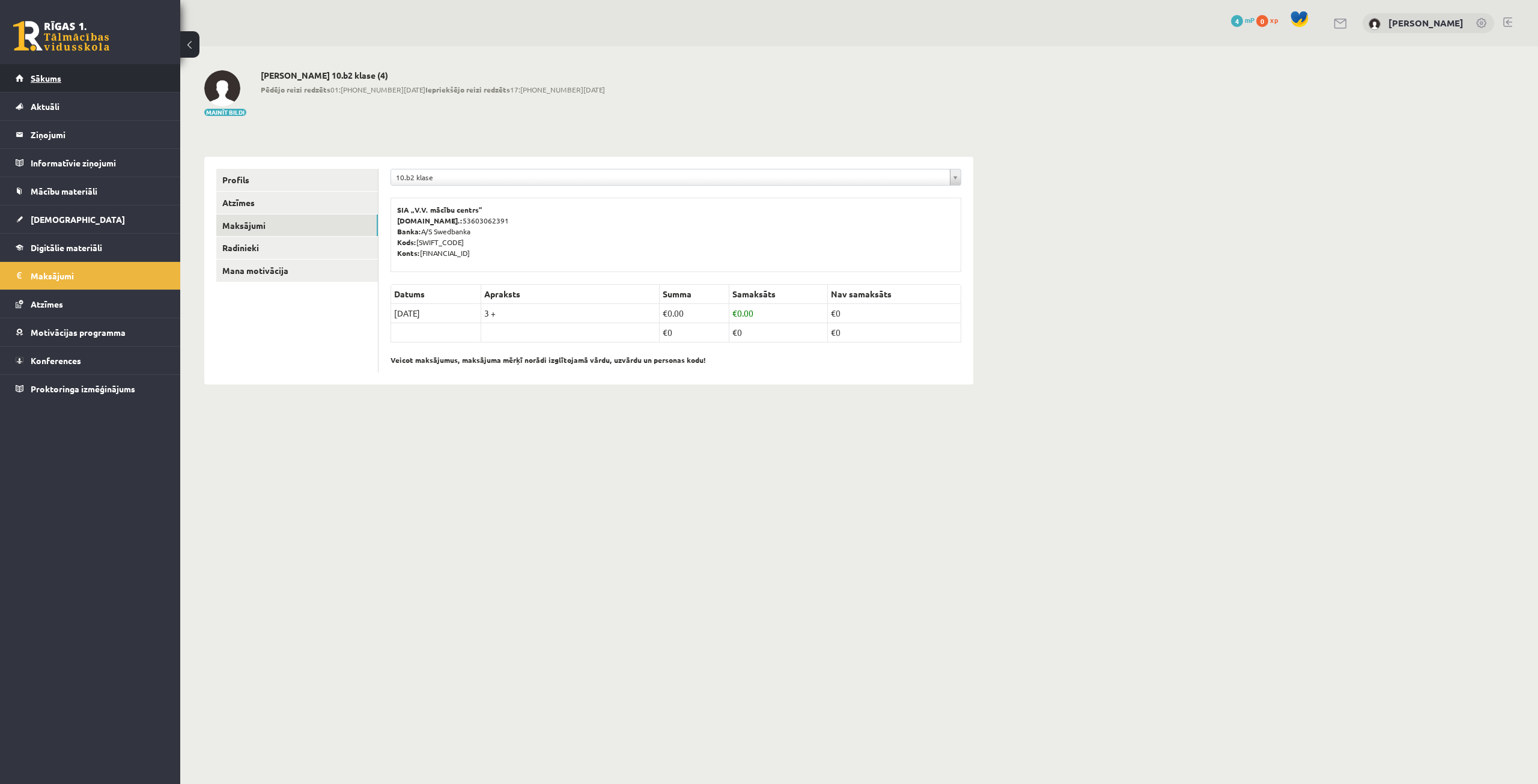
click at [74, 89] on link "Sākums" at bounding box center [91, 77] width 150 height 27
